Goal: Task Accomplishment & Management: Manage account settings

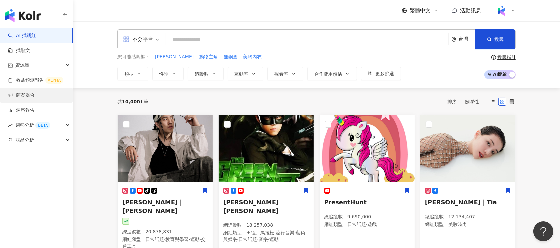
click at [35, 99] on link "商案媒合" at bounding box center [21, 95] width 27 height 7
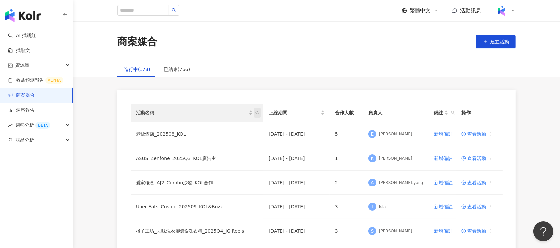
click at [259, 111] on icon "search" at bounding box center [257, 113] width 4 height 4
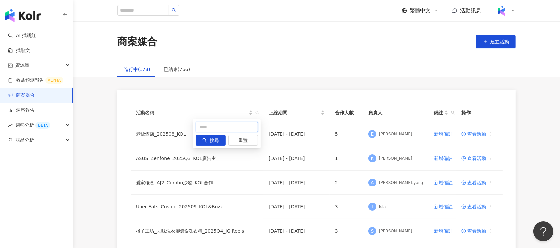
click at [242, 123] on input "text" at bounding box center [226, 126] width 62 height 11
type input "****"
click at [221, 140] on button "搜尋" at bounding box center [210, 140] width 30 height 11
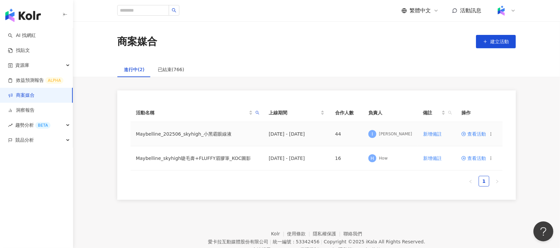
click at [472, 132] on span "查看活動" at bounding box center [473, 133] width 25 height 5
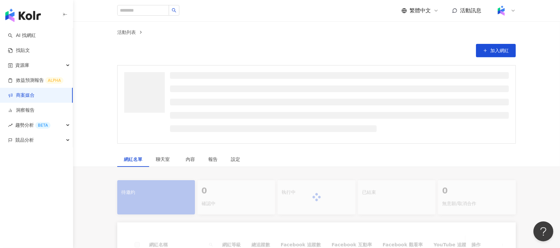
scroll to position [133, 0]
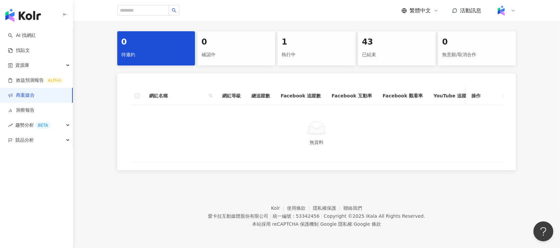
click at [380, 50] on div "已結束" at bounding box center [397, 54] width 70 height 11
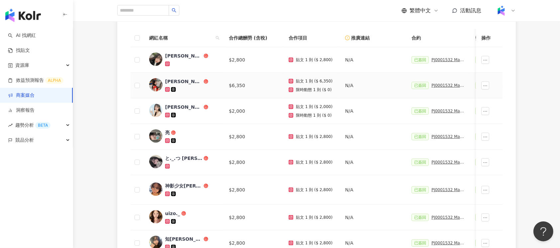
scroll to position [133, 0]
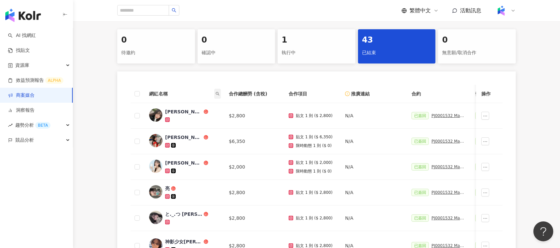
click at [218, 94] on icon "search" at bounding box center [218, 94] width 4 height 4
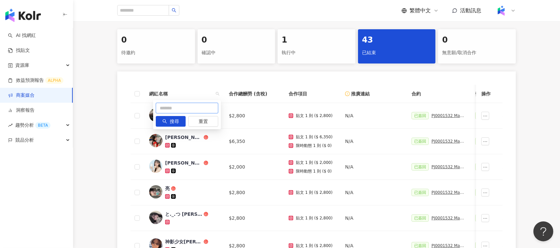
click at [207, 111] on input "text" at bounding box center [187, 108] width 62 height 11
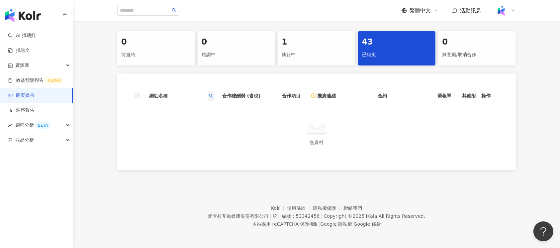
click at [212, 94] on icon "search" at bounding box center [211, 96] width 4 height 4
click at [181, 107] on input "*" at bounding box center [180, 110] width 62 height 11
type input "***"
click at [175, 122] on button "搜尋" at bounding box center [164, 123] width 30 height 11
click at [210, 95] on icon "search" at bounding box center [211, 96] width 4 height 4
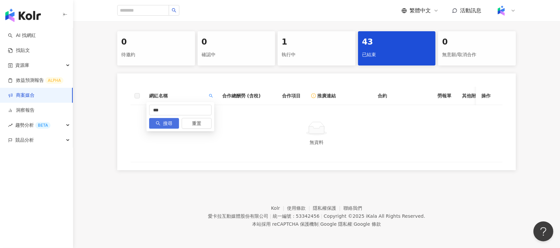
click at [162, 121] on button "搜尋" at bounding box center [164, 123] width 30 height 11
click at [316, 49] on div "執行中" at bounding box center [316, 54] width 70 height 11
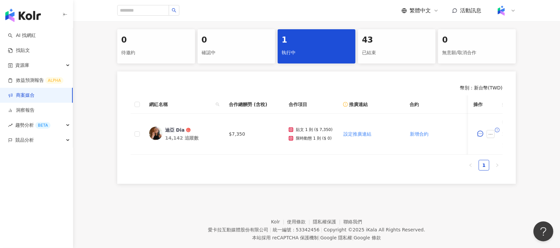
click at [390, 55] on div "已結束" at bounding box center [397, 52] width 70 height 11
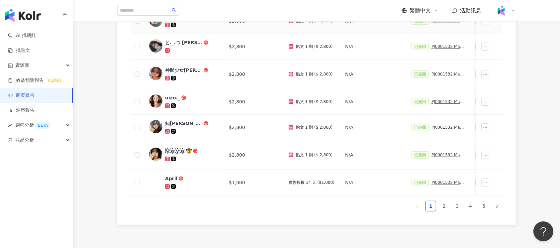
scroll to position [310, 0]
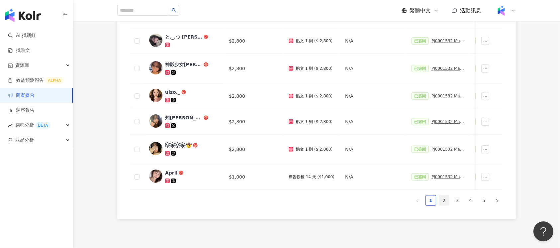
click at [448, 205] on link "2" at bounding box center [444, 200] width 10 height 10
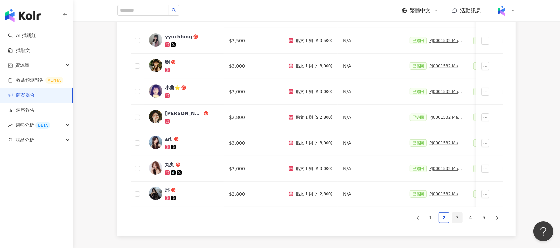
click at [459, 221] on link "3" at bounding box center [457, 217] width 10 height 10
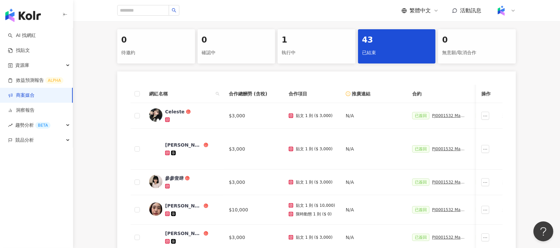
scroll to position [221, 0]
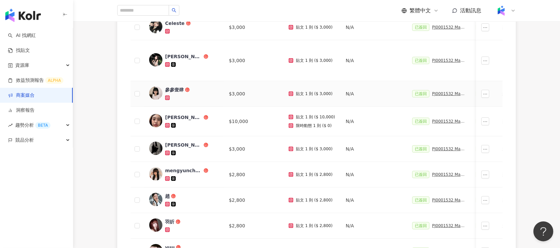
click at [179, 91] on div "參參壹肆" at bounding box center [174, 89] width 19 height 7
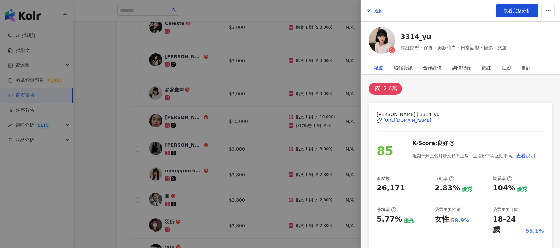
click at [259, 108] on div at bounding box center [280, 124] width 560 height 248
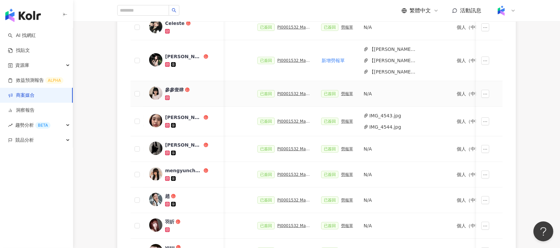
scroll to position [0, 154]
click at [287, 93] on div "PJ0001532 Maybelline_202506_skyhigh_小黑霸眼線液_萊雅合作備忘錄" at bounding box center [293, 93] width 33 height 5
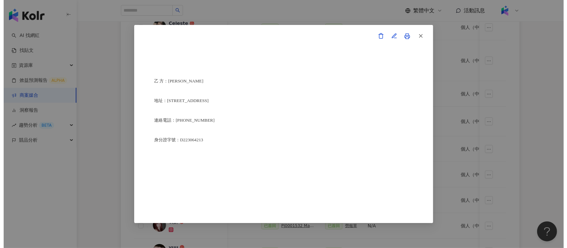
scroll to position [1637, 0]
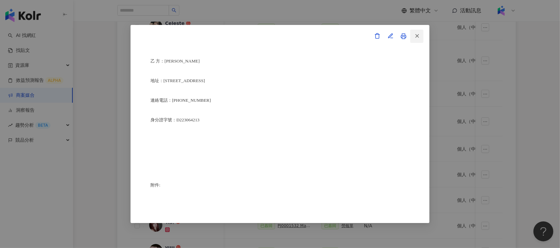
click at [419, 36] on icon "button" at bounding box center [417, 36] width 6 height 6
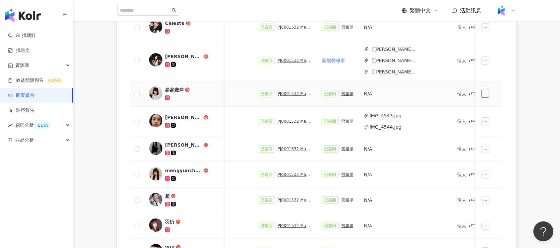
click at [486, 94] on icon "ellipsis" at bounding box center [485, 94] width 5 height 5
click at [507, 106] on span "查看帳務資訊" at bounding box center [500, 106] width 28 height 7
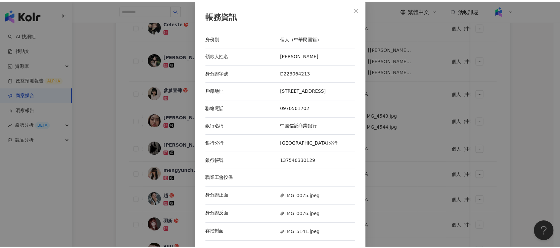
scroll to position [1, 0]
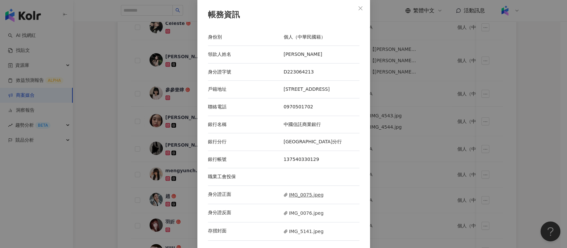
click at [312, 192] on span "IMG_0075.jpeg" at bounding box center [303, 194] width 40 height 7
click at [300, 212] on span "IMG_0076.jpeg" at bounding box center [303, 212] width 40 height 7
click at [456, 65] on div "帳務資訊 身份別 個人（中華民國籍） 領款人姓名 [PERSON_NAME] 身分證字號 D223064213 戶籍地址 [STREET_ADDRESS] 聯…" at bounding box center [283, 124] width 567 height 248
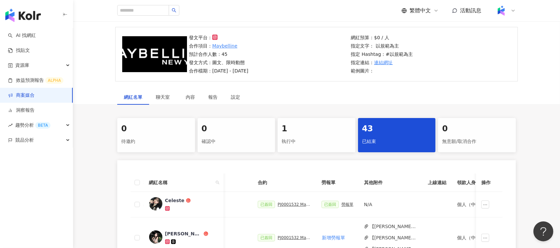
scroll to position [0, 0]
